Goal: Transaction & Acquisition: Purchase product/service

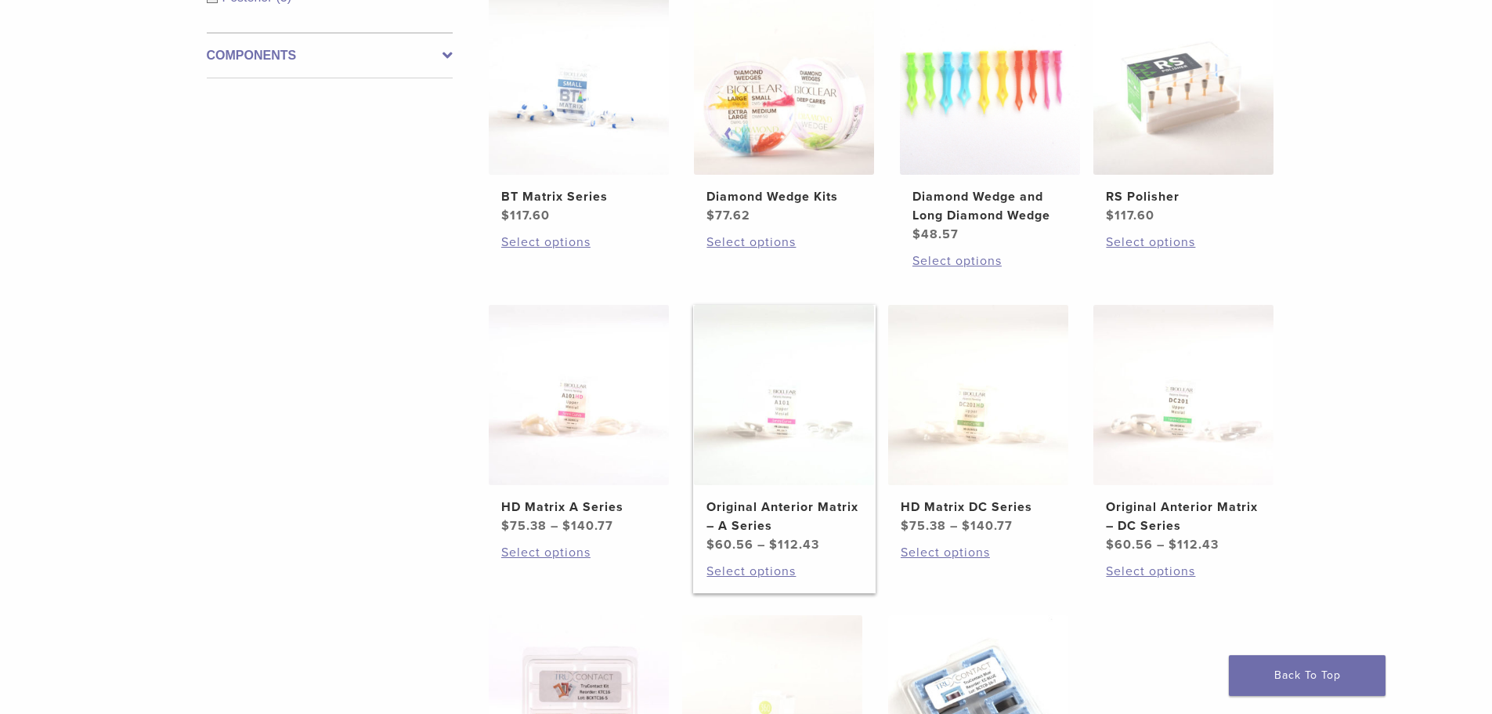
scroll to position [235, 0]
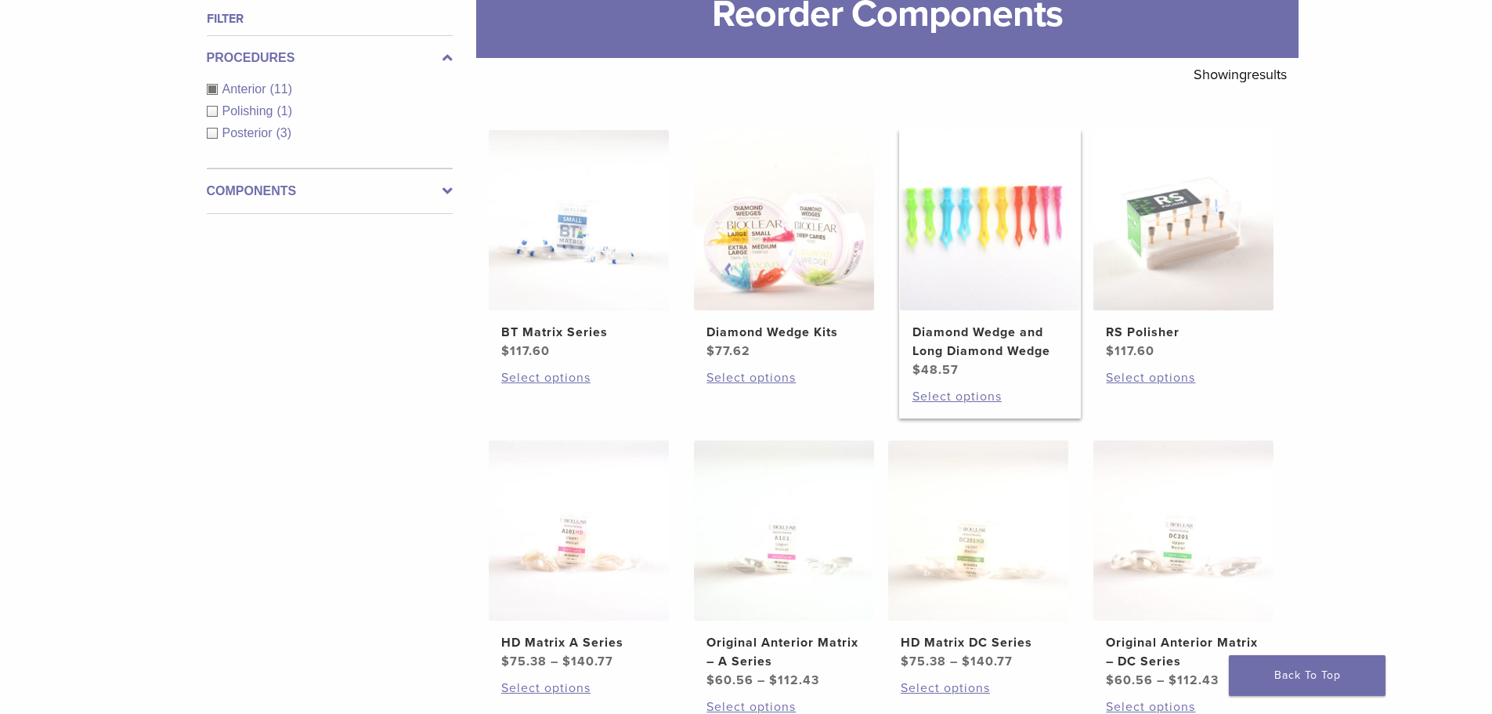
click at [1026, 330] on h2 "Diamond Wedge and Long Diamond Wedge" at bounding box center [989, 342] width 155 height 38
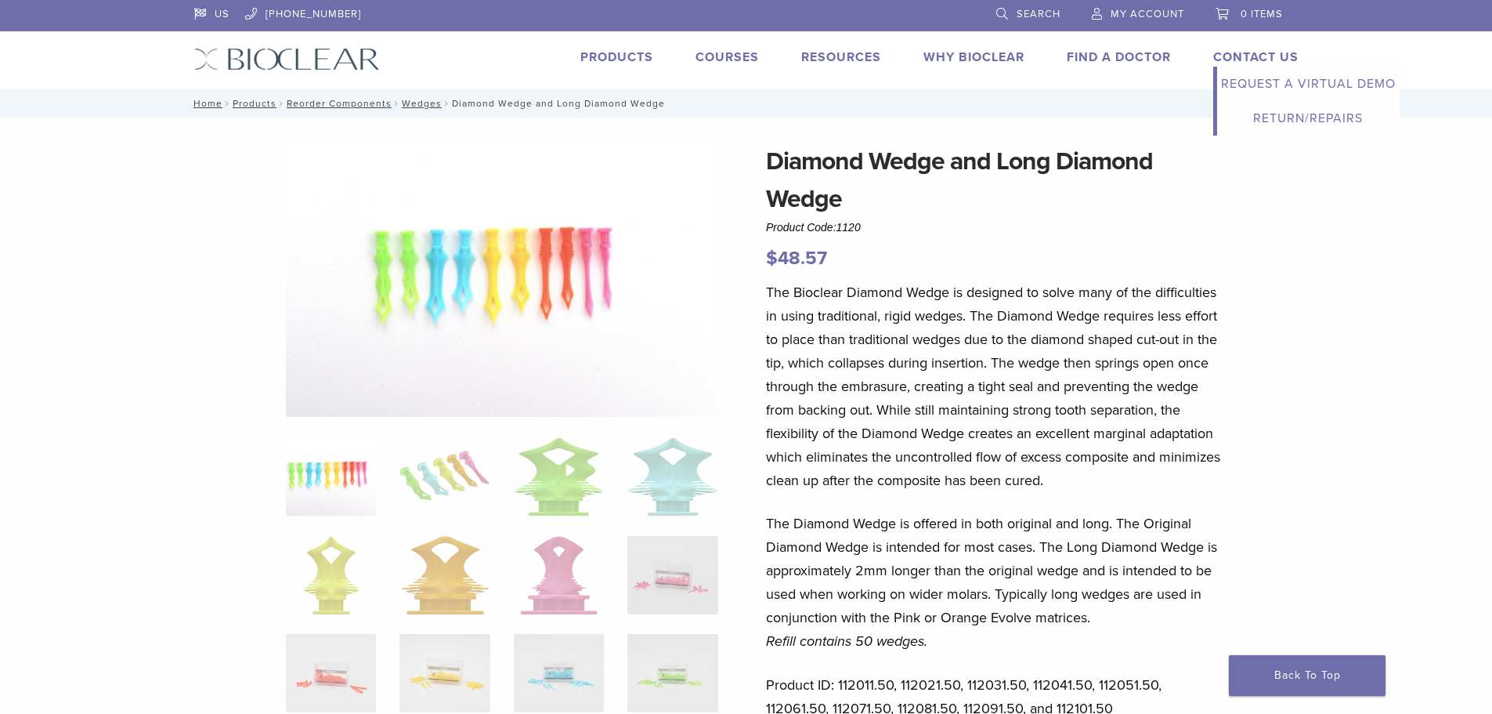
click at [1261, 51] on link "Contact Us" at bounding box center [1255, 57] width 85 height 16
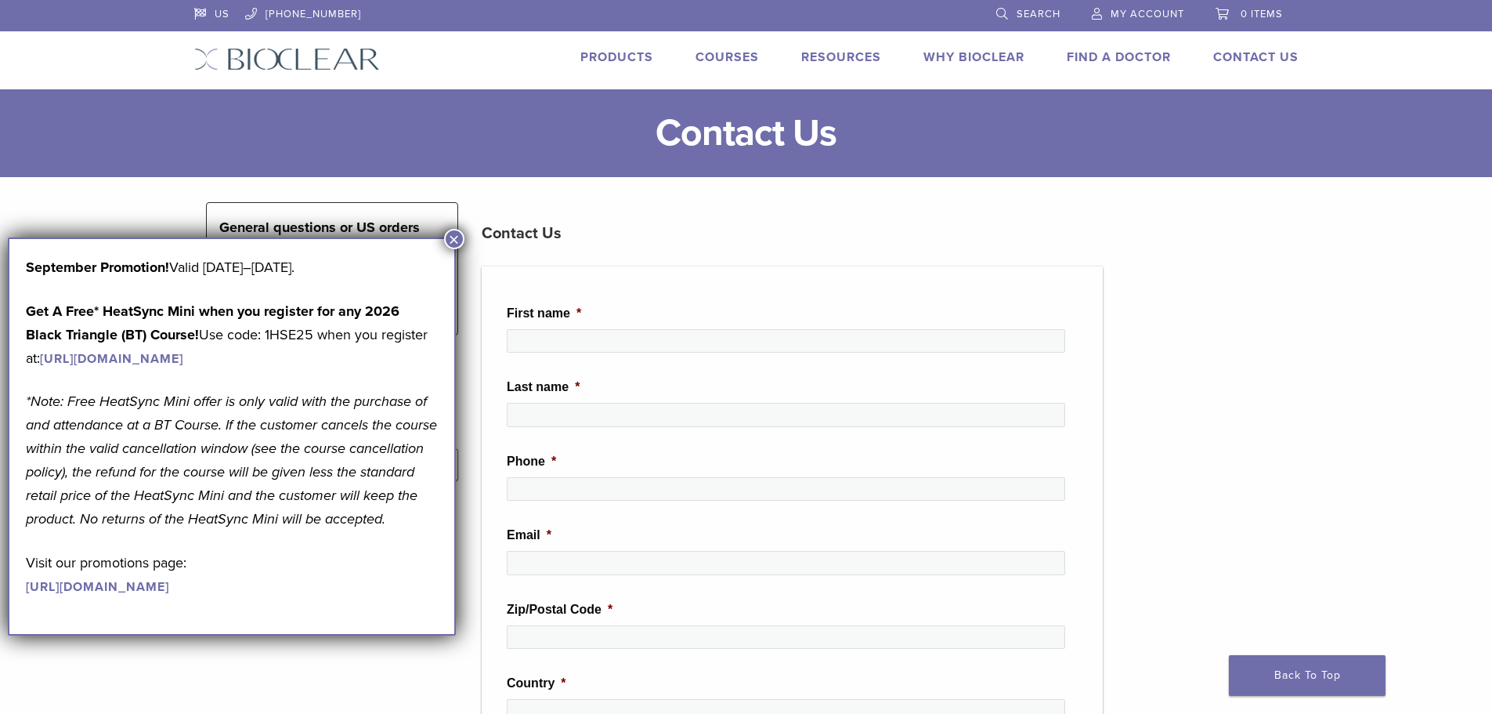
click at [453, 243] on button "×" at bounding box center [454, 239] width 20 height 20
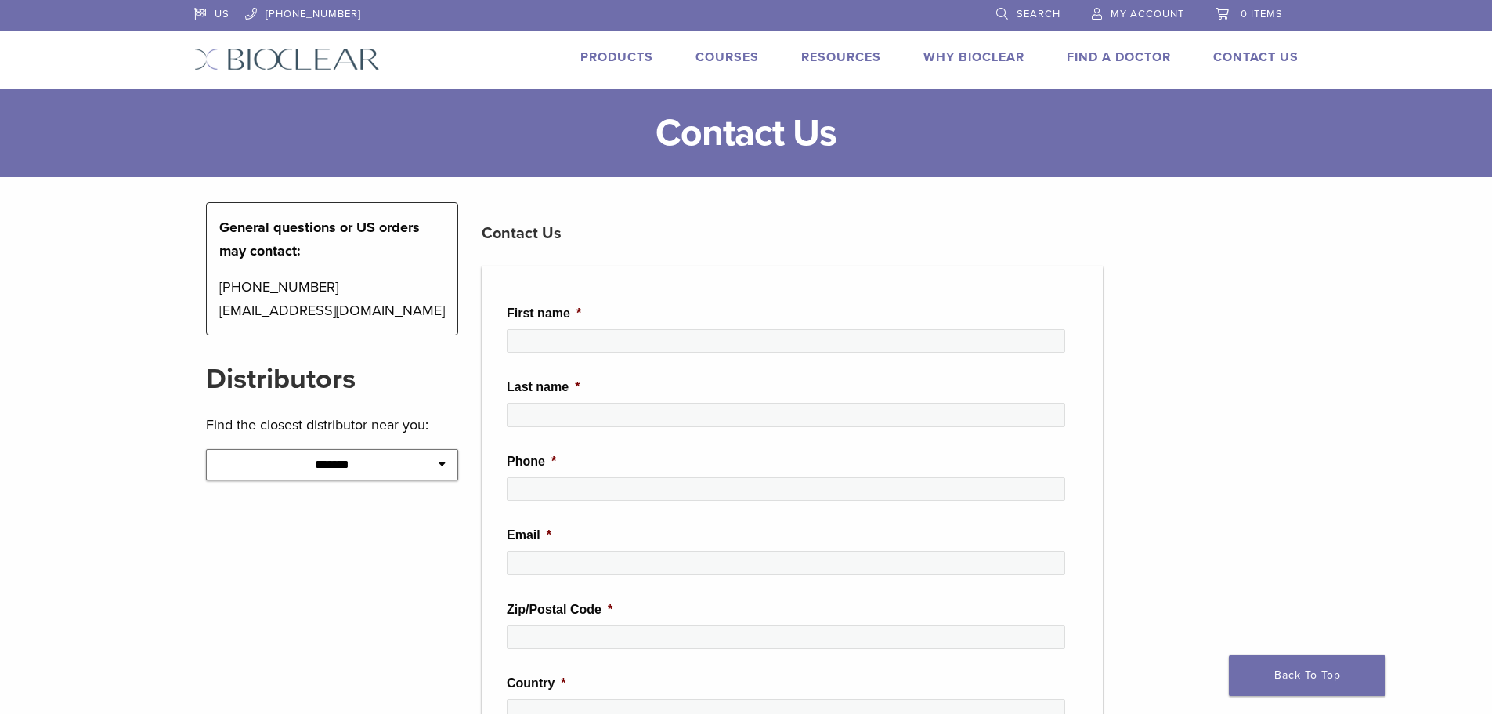
click at [626, 55] on link "Products" at bounding box center [616, 57] width 73 height 16
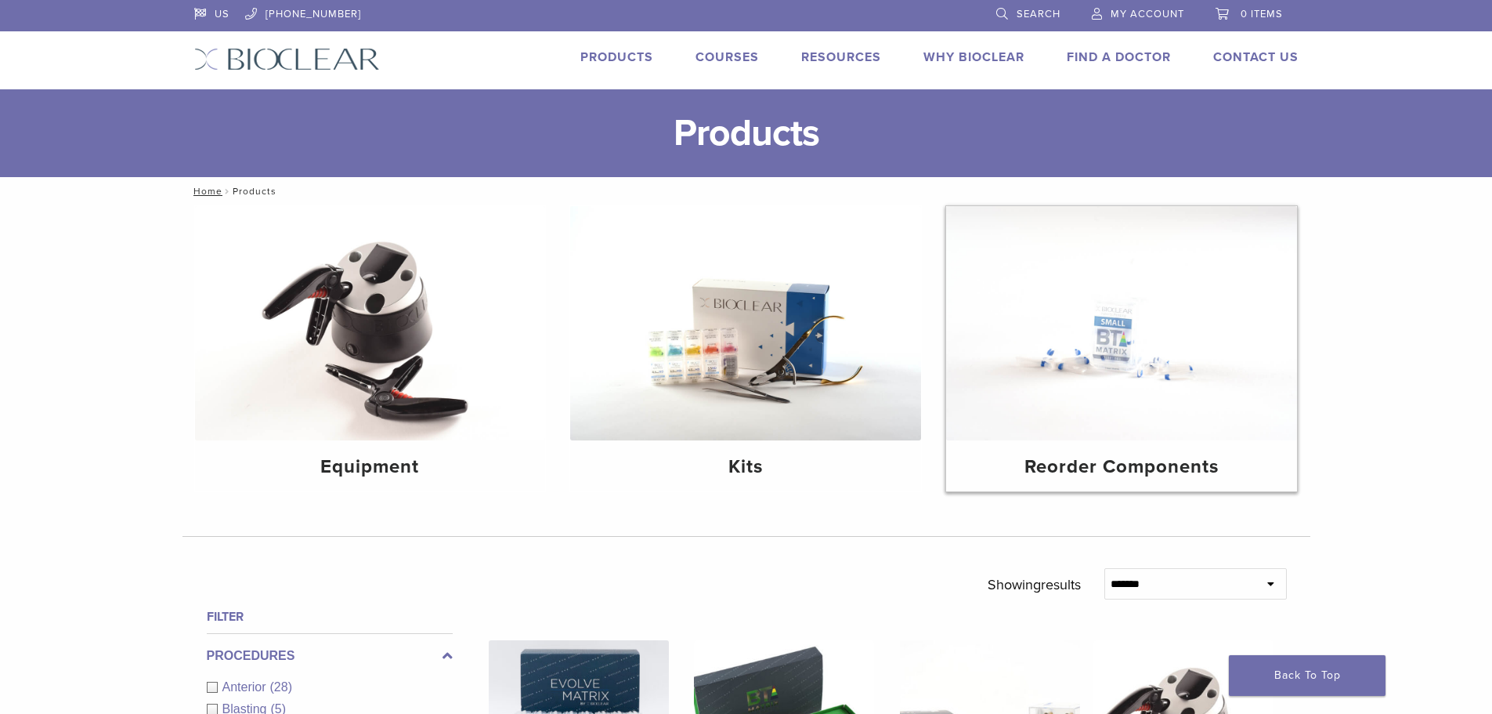
click at [1060, 387] on img at bounding box center [1121, 323] width 351 height 234
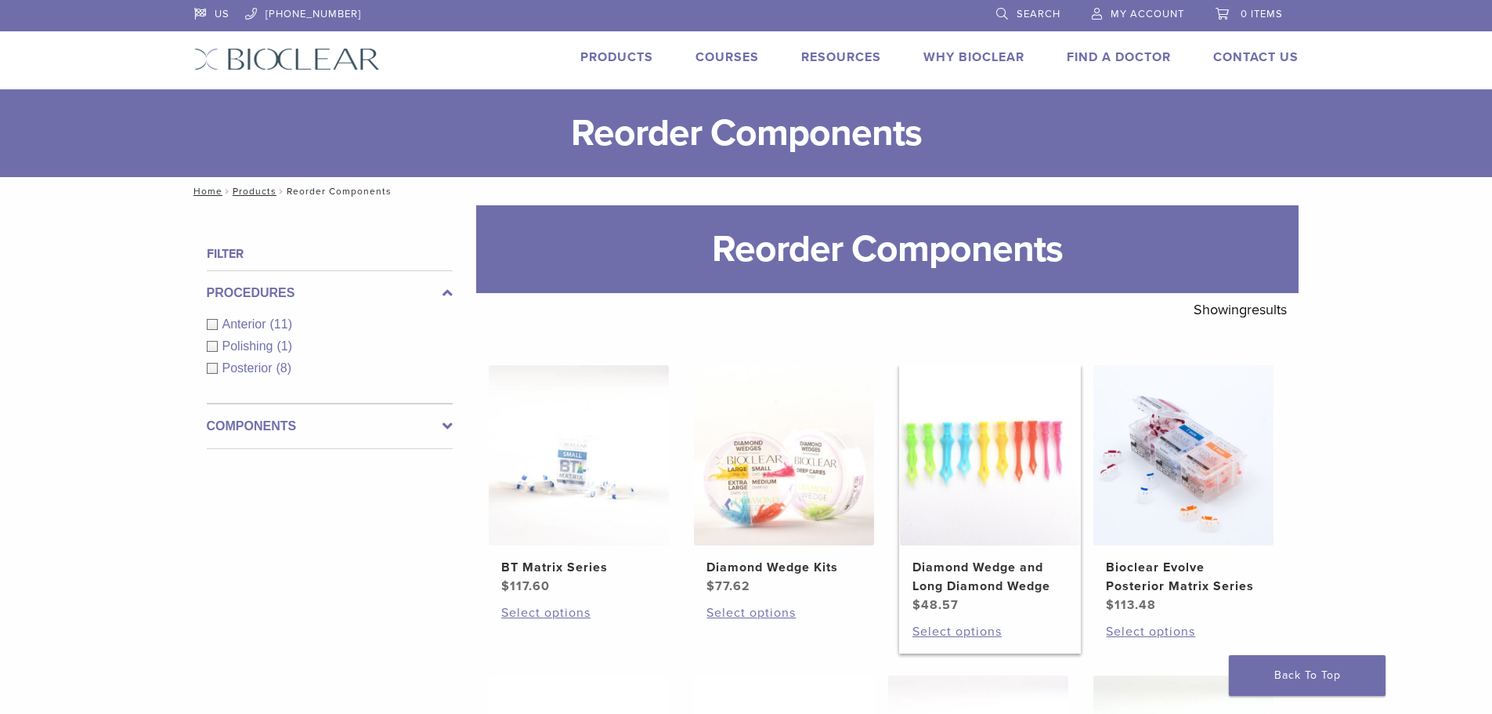
scroll to position [78, 0]
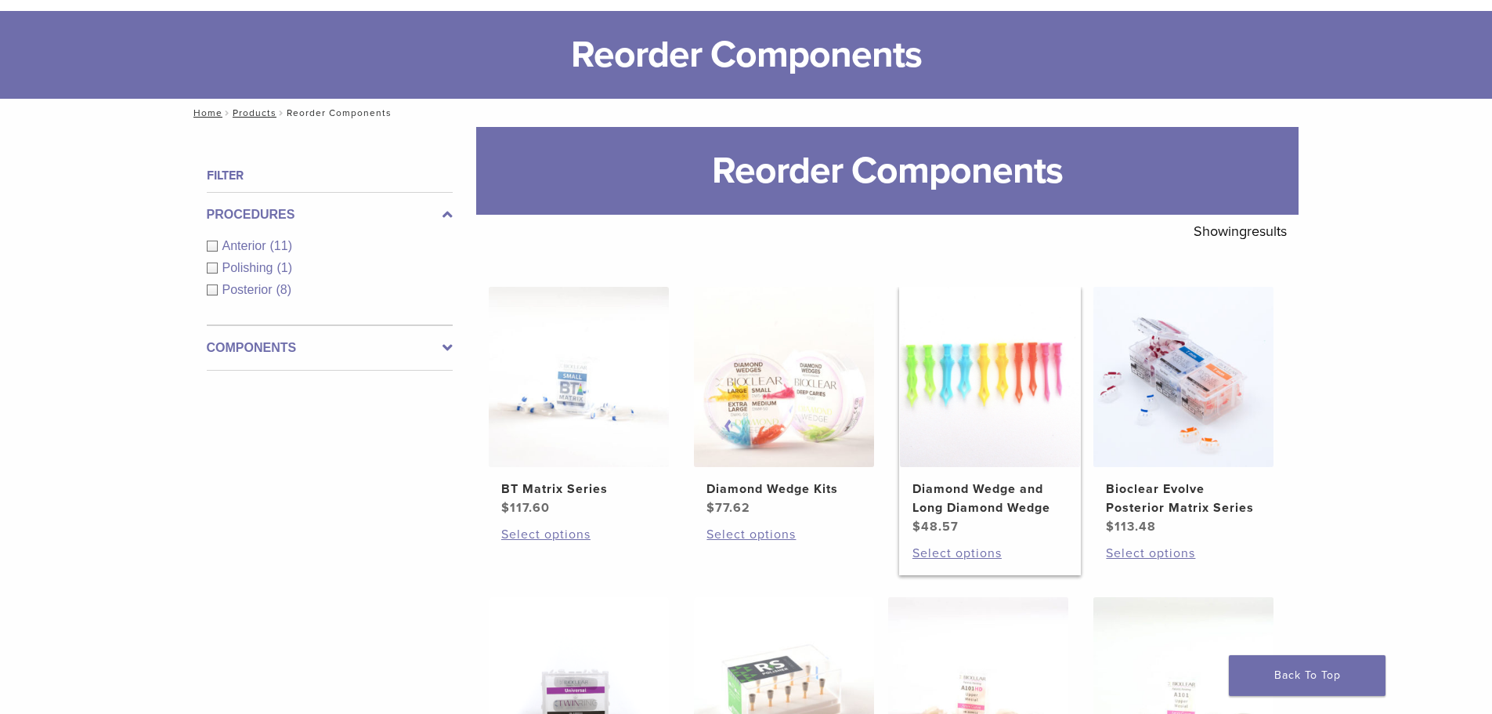
click at [1015, 506] on h2 "Diamond Wedge and Long Diamond Wedge" at bounding box center [989, 498] width 155 height 38
